Goal: Find specific page/section: Find specific page/section

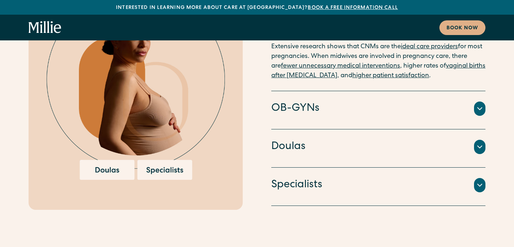
scroll to position [1542, 0]
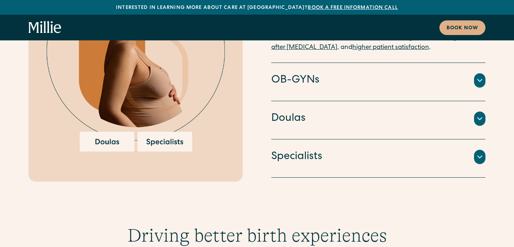
click at [477, 152] on icon at bounding box center [480, 156] width 9 height 9
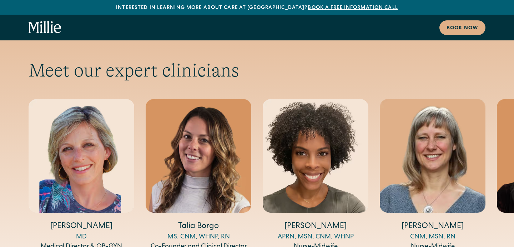
scroll to position [2357, 0]
